Goal: Navigation & Orientation: Understand site structure

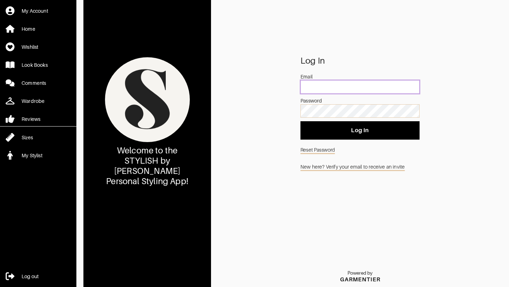
click at [242, 87] on input "email" at bounding box center [360, 86] width 119 height 13
type input "a"
type input "[EMAIL_ADDRESS][DOMAIN_NAME]"
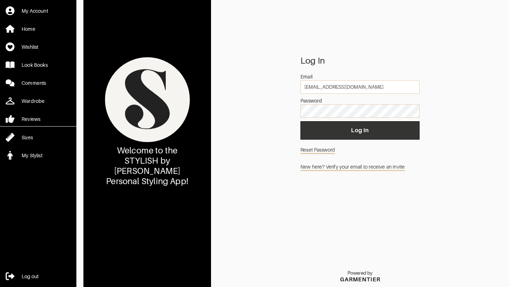
click at [242, 128] on span "Log In" at bounding box center [360, 130] width 108 height 7
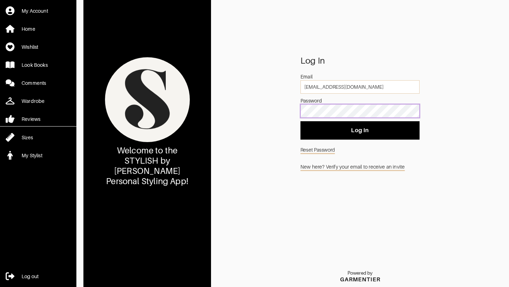
click at [242, 114] on div "Log In Email [EMAIL_ADDRESS][DOMAIN_NAME] Password Log In Reset Password New he…" at bounding box center [360, 172] width 298 height 230
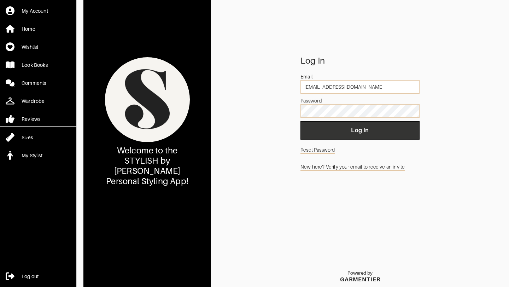
click at [242, 133] on span "Log In" at bounding box center [360, 130] width 108 height 7
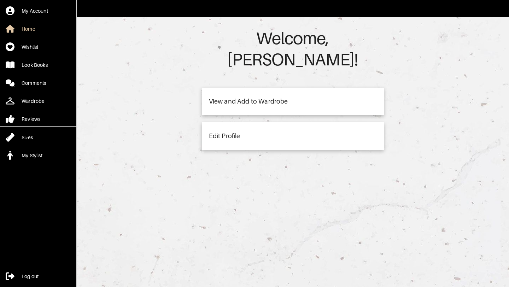
click at [242, 88] on div "View and Add to Wardrobe" at bounding box center [293, 102] width 182 height 28
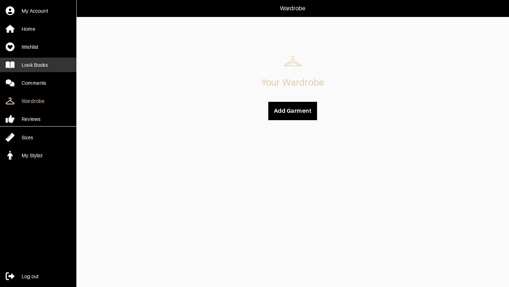
click at [25, 66] on div "Look Books" at bounding box center [35, 65] width 26 height 7
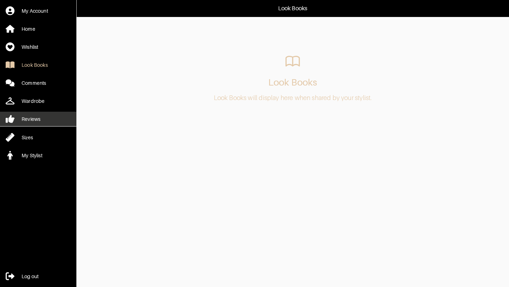
click at [33, 118] on div "Reviews" at bounding box center [31, 119] width 19 height 7
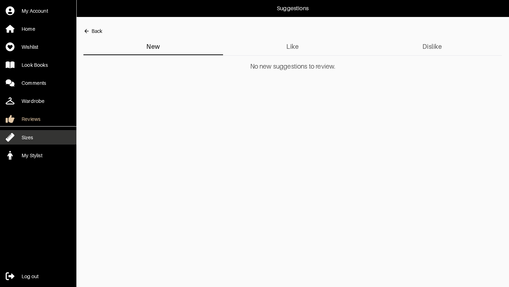
click at [30, 136] on div "Sizes" at bounding box center [27, 137] width 11 height 7
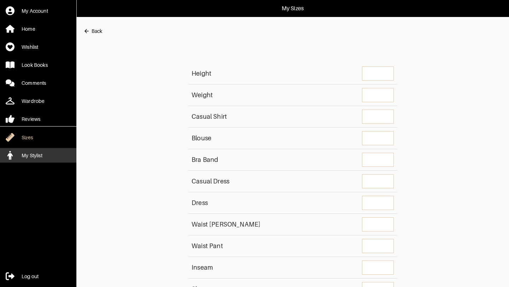
click at [37, 159] on link "My Stylist" at bounding box center [38, 155] width 76 height 14
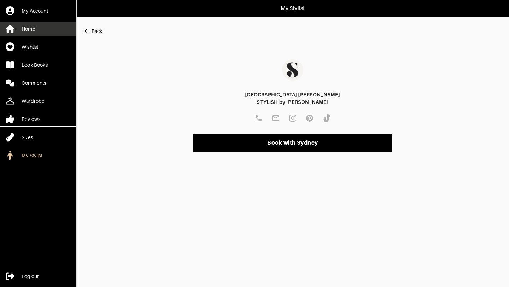
click at [29, 28] on div "Home" at bounding box center [29, 28] width 14 height 7
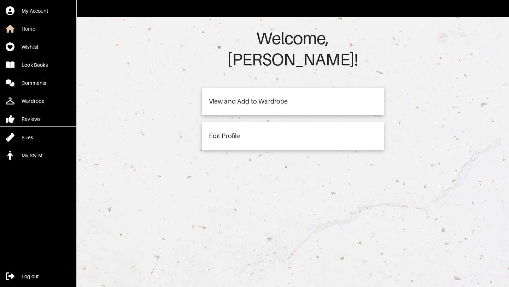
click at [228, 133] on div "Edit Profile" at bounding box center [224, 136] width 31 height 6
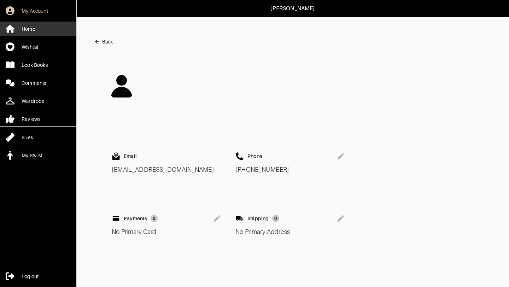
click at [38, 24] on link "Home" at bounding box center [38, 29] width 76 height 14
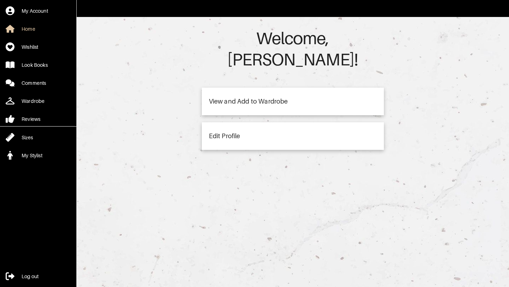
click at [242, 88] on div "View and Add to Wardrobe" at bounding box center [293, 102] width 182 height 28
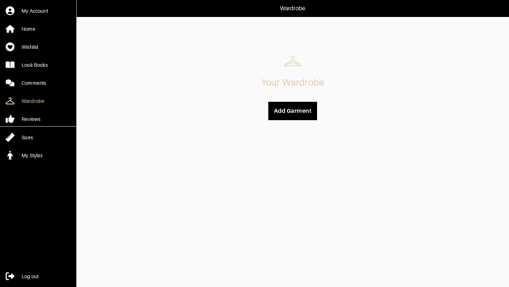
click at [242, 120] on html "Wardrobe My Account Home Wishlist Look Books Comments Wardrobe Reviews Sizes My…" at bounding box center [254, 63] width 509 height 127
click at [242, 107] on button "Add Garment" at bounding box center [292, 111] width 49 height 18
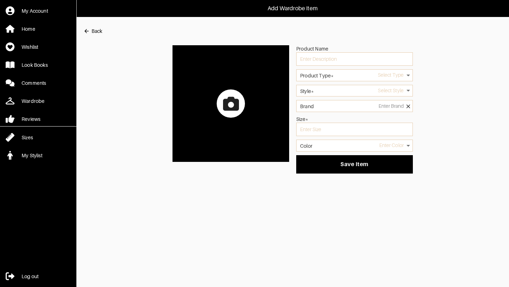
click at [86, 39] on main "Back Product Name Product Type* Select Type Style* Select Style Brand Size* Col…" at bounding box center [289, 99] width 426 height 150
click at [92, 34] on div "Back" at bounding box center [97, 31] width 11 height 7
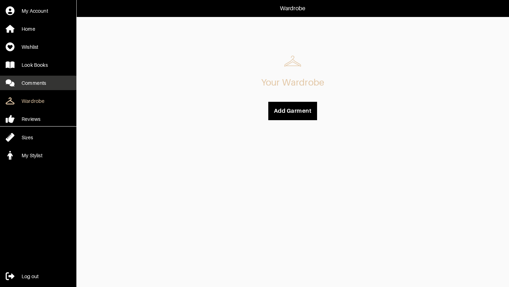
click at [27, 81] on div "Comments" at bounding box center [34, 83] width 24 height 7
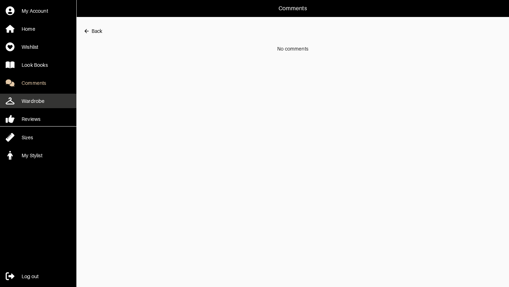
click at [24, 100] on div "Wardrobe" at bounding box center [33, 101] width 23 height 7
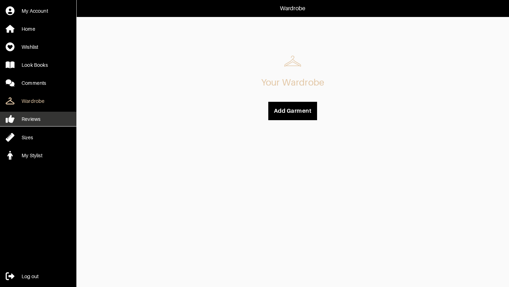
click at [23, 122] on div "Reviews" at bounding box center [31, 119] width 19 height 7
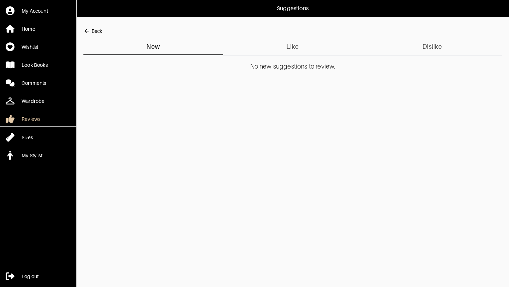
click at [242, 53] on button "Like" at bounding box center [293, 46] width 140 height 17
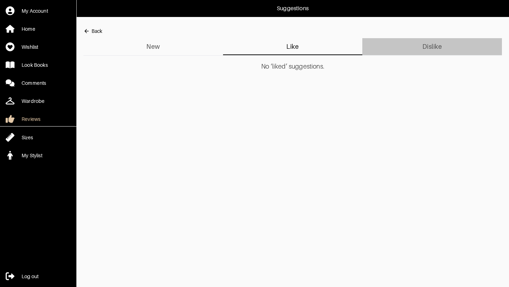
click at [242, 48] on span "Dislike" at bounding box center [432, 46] width 131 height 11
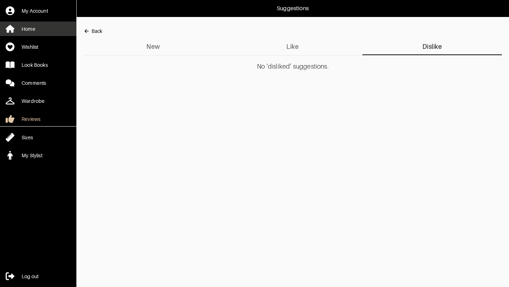
click at [24, 33] on link "Home" at bounding box center [38, 29] width 76 height 14
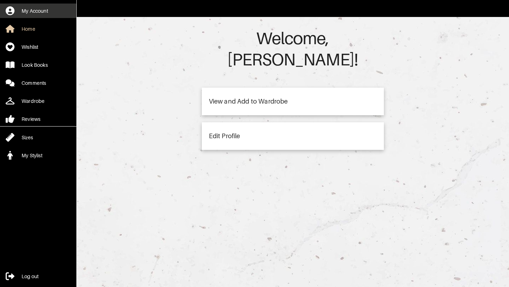
click at [32, 11] on div "My Account" at bounding box center [35, 10] width 27 height 7
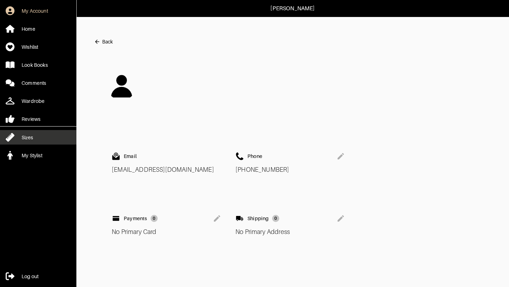
click at [25, 137] on div "Sizes" at bounding box center [27, 137] width 11 height 7
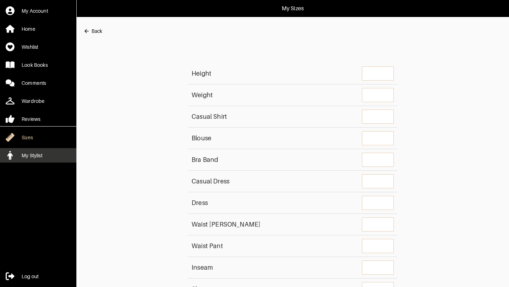
click at [36, 162] on link "My Stylist" at bounding box center [38, 155] width 76 height 14
